Goal: Navigation & Orientation: Find specific page/section

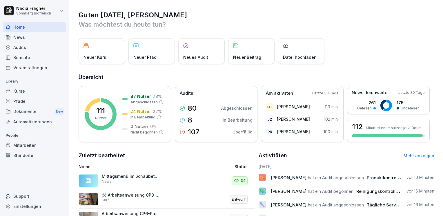
click at [39, 38] on div "News" at bounding box center [34, 37] width 63 height 10
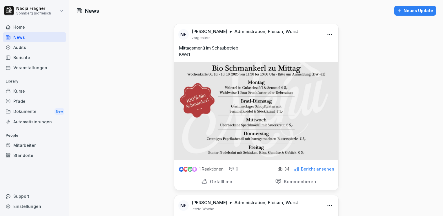
scroll to position [87, 0]
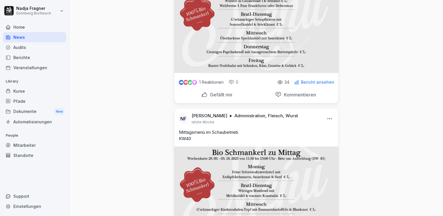
click at [327, 120] on html "[PERSON_NAME] Sonnberg Biofleisch Home News Audits Berichte Veranstaltungen Lib…" at bounding box center [221, 108] width 443 height 216
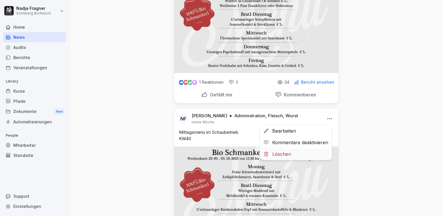
click at [290, 153] on div "Löschen" at bounding box center [296, 154] width 72 height 12
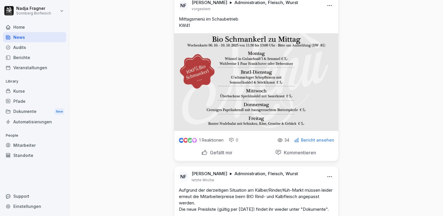
scroll to position [0, 0]
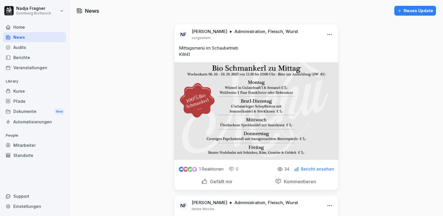
click at [17, 28] on div "Home" at bounding box center [34, 27] width 63 height 10
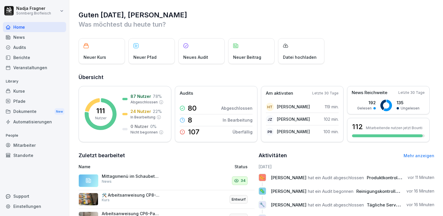
click at [421, 157] on link "Mehr anzeigen" at bounding box center [419, 155] width 31 height 5
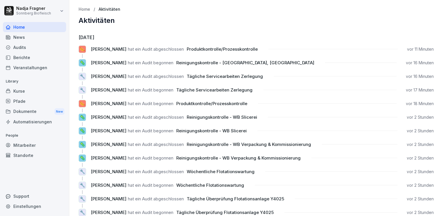
click at [24, 92] on div "Kurse" at bounding box center [34, 91] width 63 height 10
